Goal: Task Accomplishment & Management: Use online tool/utility

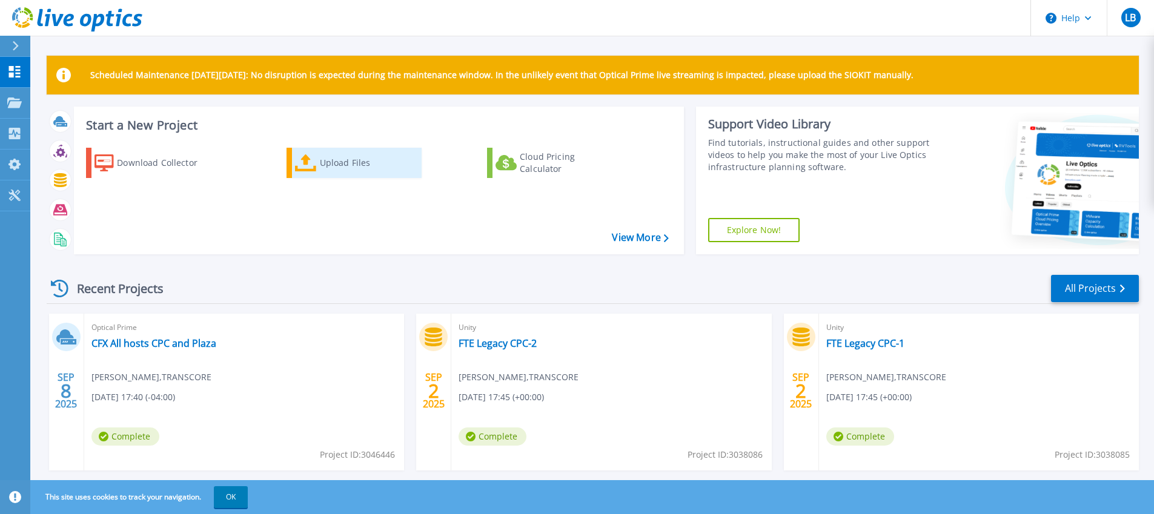
click at [335, 162] on div "Upload Files" at bounding box center [368, 163] width 97 height 24
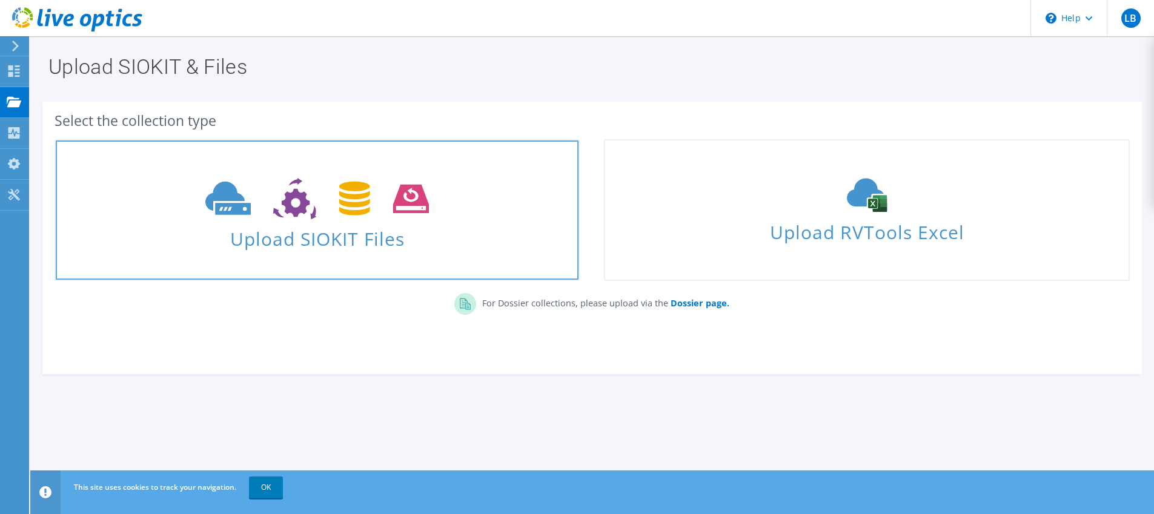
click at [339, 189] on icon at bounding box center [316, 199] width 223 height 42
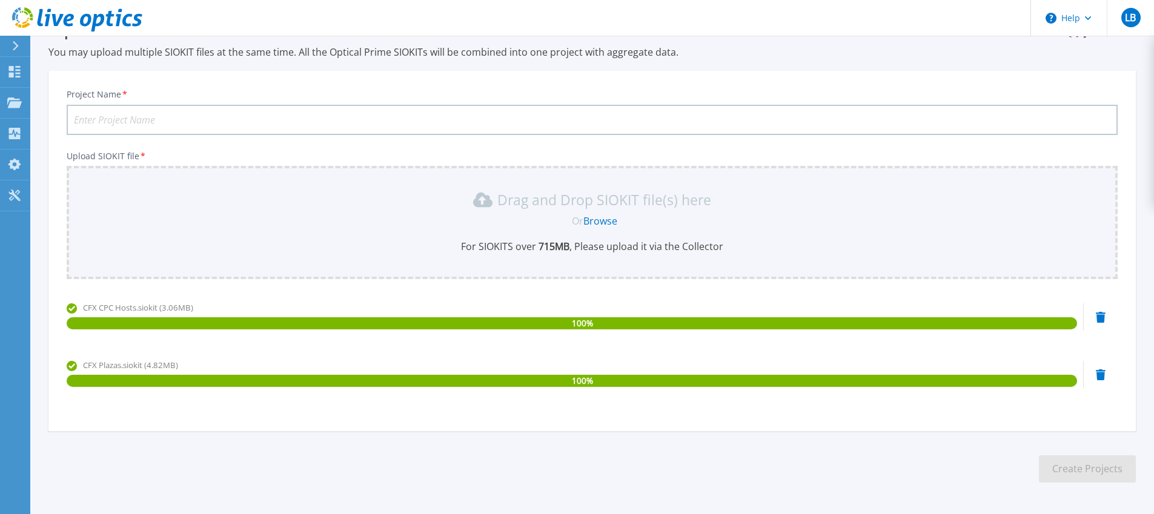
scroll to position [33, 0]
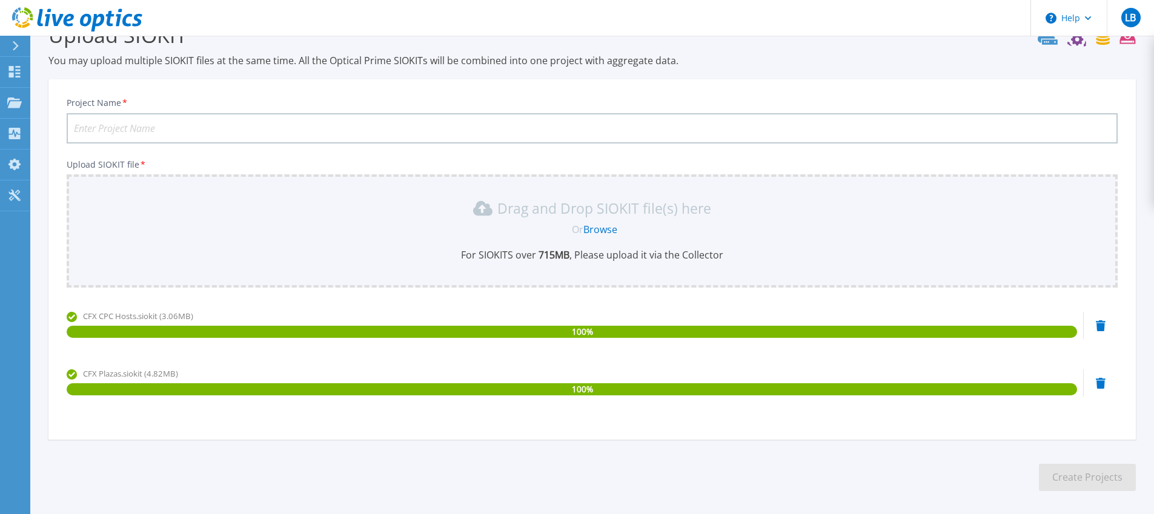
click at [320, 126] on input "Project Name *" at bounding box center [592, 128] width 1051 height 30
type input "CFX All hosts CPC and Plaza 2nd try"
click at [1073, 476] on button "Create Projects" at bounding box center [1087, 477] width 97 height 27
